Goal: Task Accomplishment & Management: Manage account settings

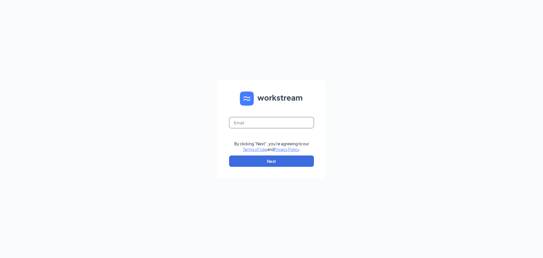
click at [278, 118] on input "text" at bounding box center [271, 122] width 85 height 11
type input "gvculvers@mphdining.com"
click at [283, 159] on button "Next" at bounding box center [271, 160] width 85 height 11
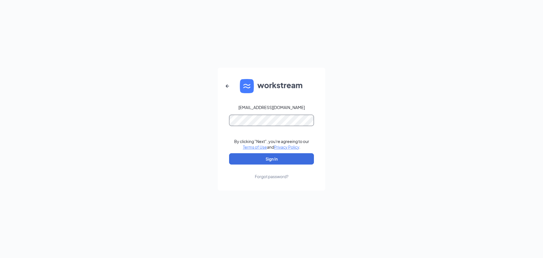
click at [229, 153] on button "Sign In" at bounding box center [271, 158] width 85 height 11
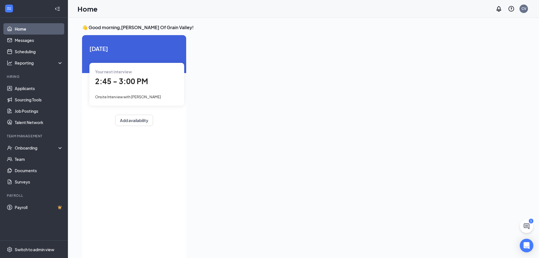
click at [113, 91] on div "Your next interview 2:45 - 3:00 PM Onsite Interview with [PERSON_NAME]" at bounding box center [136, 84] width 95 height 42
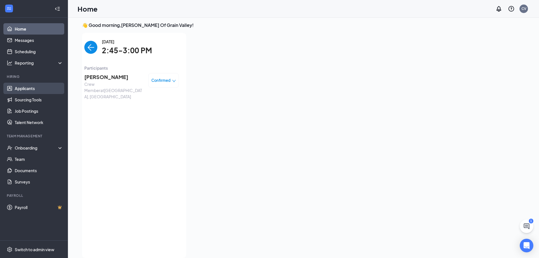
click at [45, 90] on link "Applicants" at bounding box center [39, 88] width 48 height 11
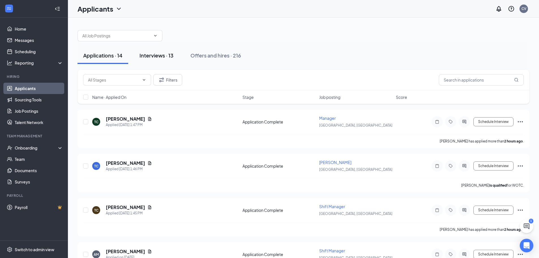
click at [159, 54] on div "Interviews · 13" at bounding box center [156, 55] width 34 height 7
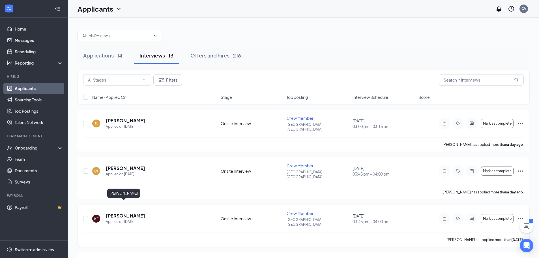
click at [114, 212] on h5 "[PERSON_NAME]" at bounding box center [125, 215] width 39 height 6
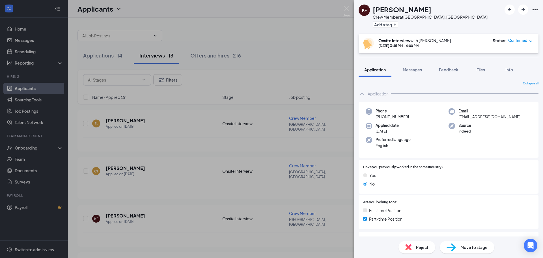
click at [265, 119] on div "KF [PERSON_NAME] Crew Member at [GEOGRAPHIC_DATA], [GEOGRAPHIC_DATA] Add a tag …" at bounding box center [271, 129] width 543 height 258
